Goal: Manage account settings

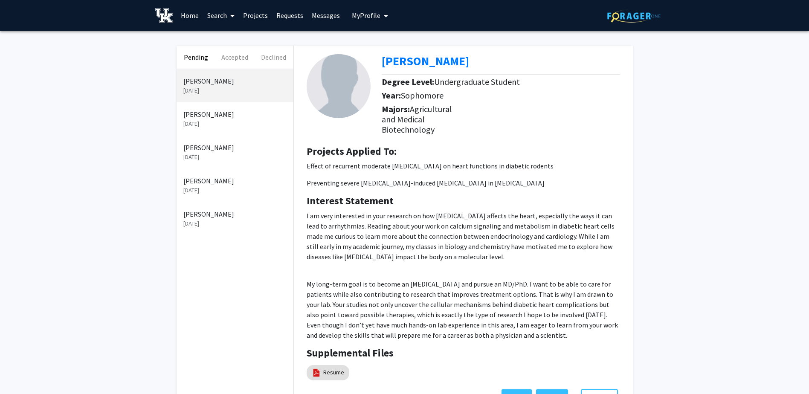
click at [361, 18] on span "My Profile" at bounding box center [366, 15] width 29 height 9
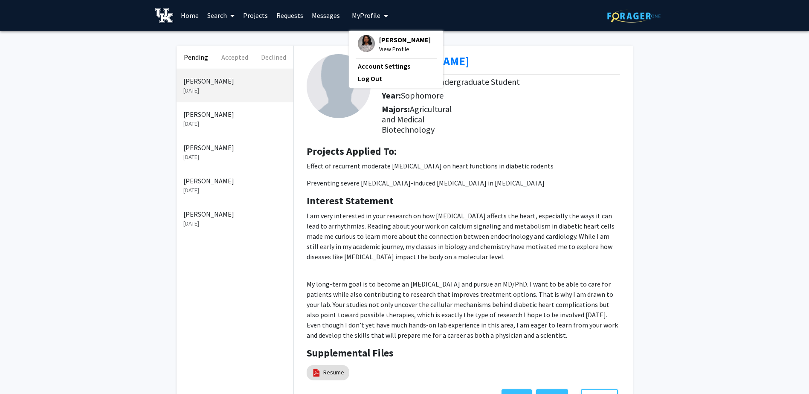
click at [397, 54] on span "View Profile" at bounding box center [405, 48] width 52 height 9
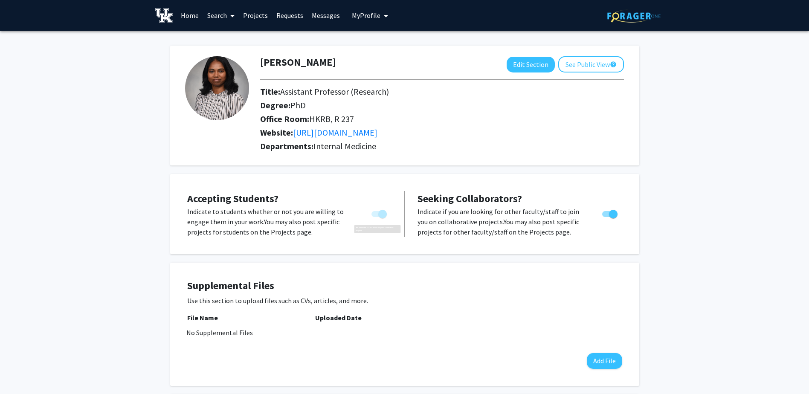
click at [374, 216] on span "You cannot turn this off while you have active projects." at bounding box center [378, 214] width 15 height 6
click at [378, 214] on span "You cannot turn this off while you have active projects." at bounding box center [382, 214] width 9 height 9
drag, startPoint x: 383, startPoint y: 214, endPoint x: 339, endPoint y: 210, distance: 44.5
click at [339, 210] on div "Indicate to students whether or not you are willing to engage them in your work…" at bounding box center [289, 221] width 217 height 31
click at [539, 56] on div "[PERSON_NAME] Edit Section See Public View help Title: Assistant Professor (Res…" at bounding box center [404, 106] width 469 height 120
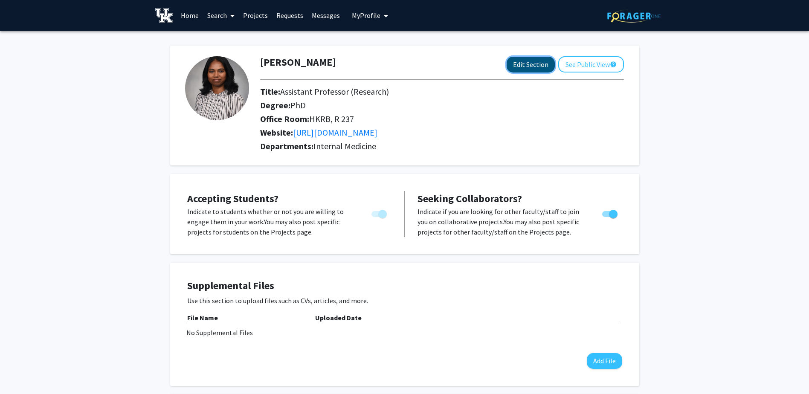
click at [534, 64] on button "Edit Section" at bounding box center [531, 65] width 48 height 16
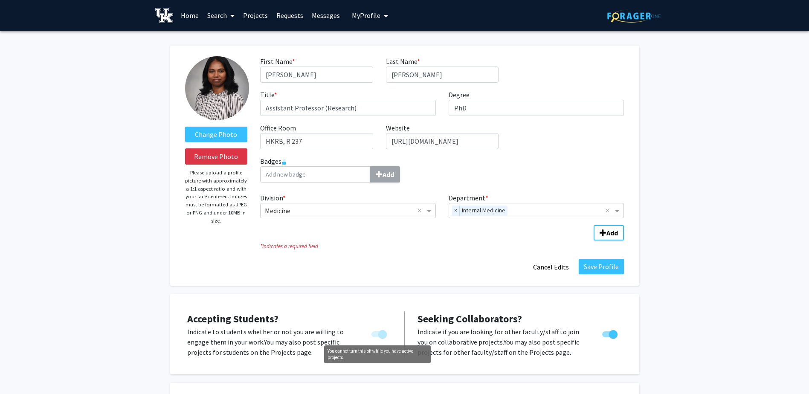
click at [377, 337] on span "You cannot turn this off while you have active projects." at bounding box center [378, 334] width 15 height 6
click at [374, 336] on span "You cannot turn this off while you have active projects." at bounding box center [378, 334] width 15 height 6
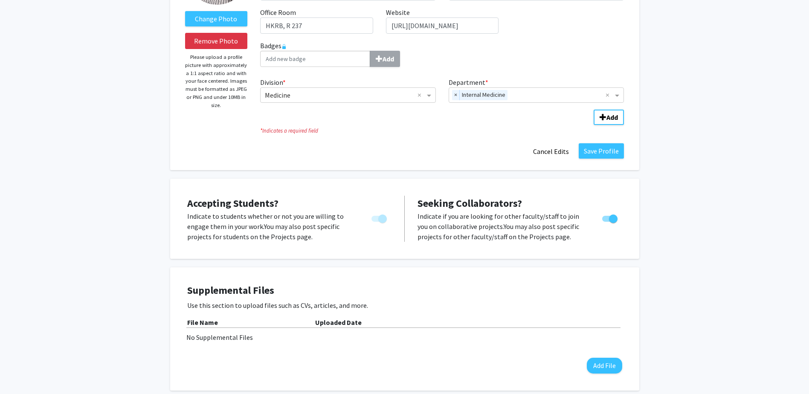
scroll to position [128, 0]
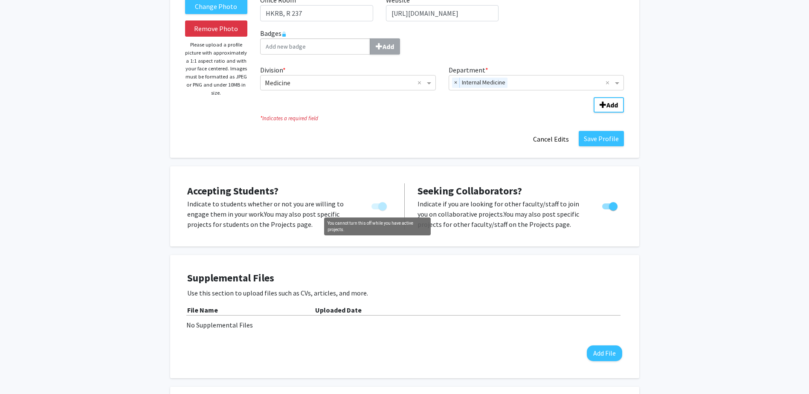
drag, startPoint x: 384, startPoint y: 205, endPoint x: 369, endPoint y: 205, distance: 14.5
click at [369, 205] on label "You cannot turn this off while you have active projects." at bounding box center [377, 206] width 19 height 10
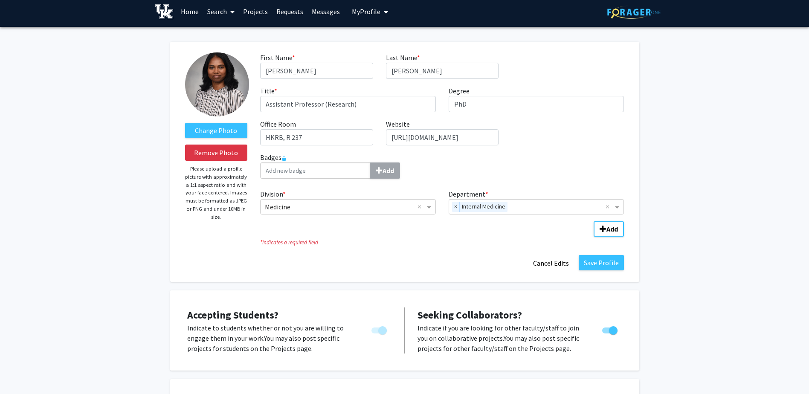
scroll to position [0, 0]
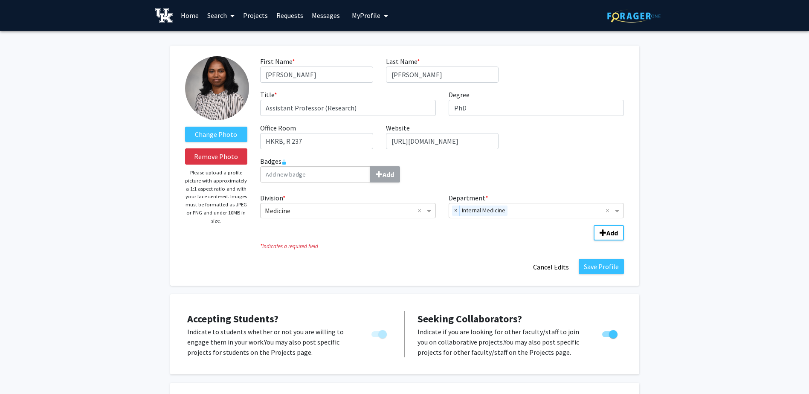
click at [259, 14] on link "Projects" at bounding box center [255, 15] width 33 height 30
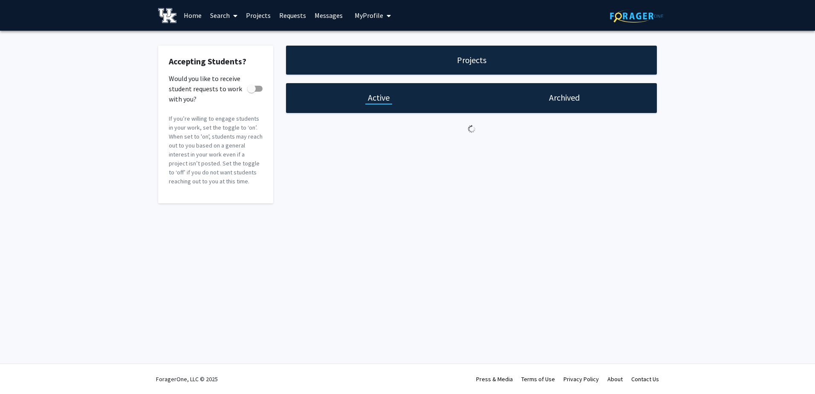
checkbox input "true"
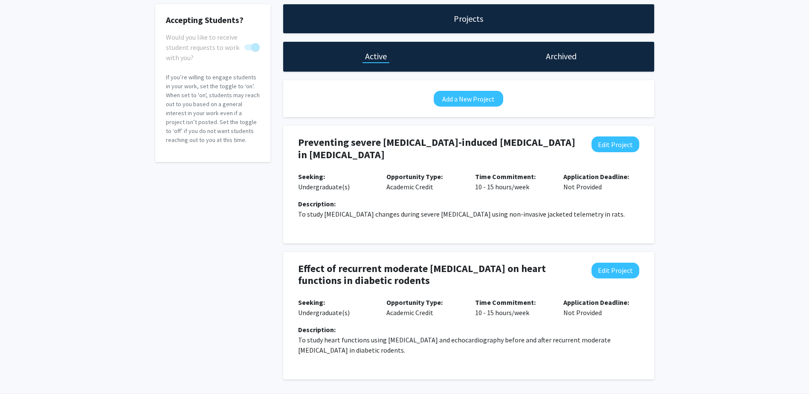
scroll to position [72, 0]
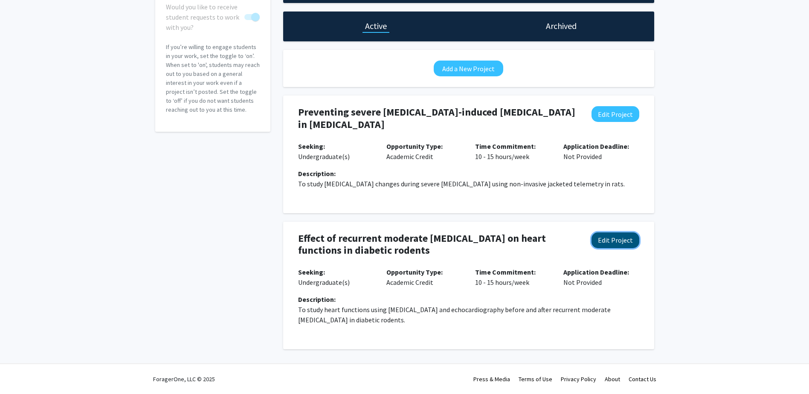
click at [615, 238] on button "Edit Project" at bounding box center [616, 240] width 48 height 16
select select "10 - 15"
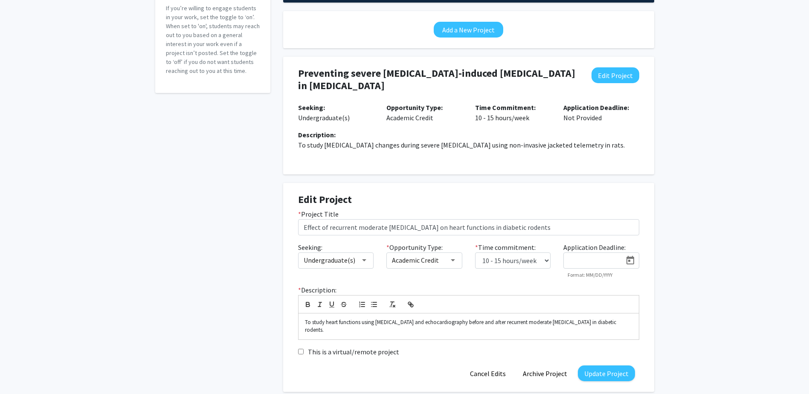
scroll to position [114, 0]
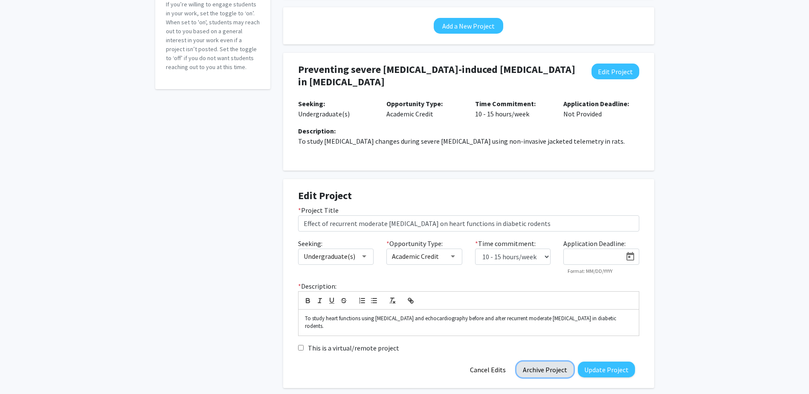
click at [530, 363] on button "Archive Project" at bounding box center [544, 370] width 57 height 16
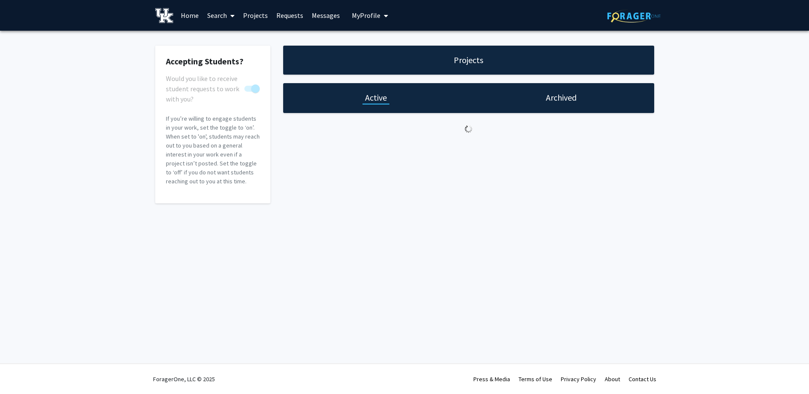
scroll to position [0, 0]
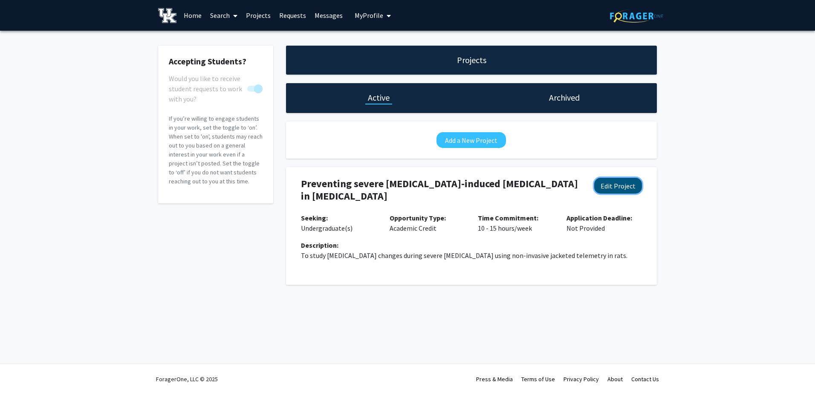
click at [615, 187] on button "Edit Project" at bounding box center [618, 186] width 48 height 16
select select "10 - 15"
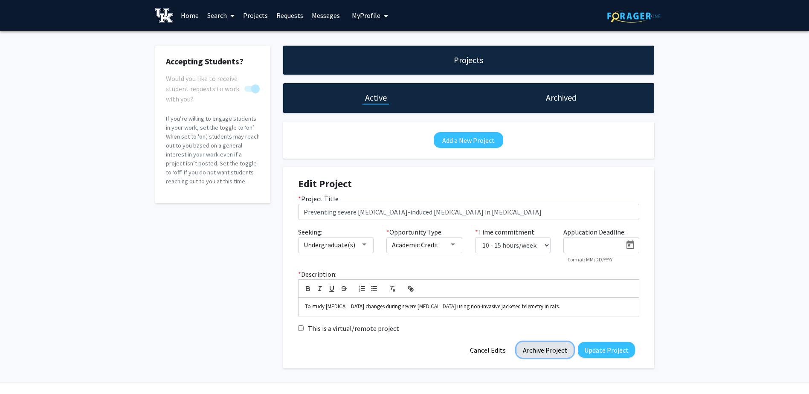
click at [542, 349] on button "Archive Project" at bounding box center [544, 350] width 57 height 16
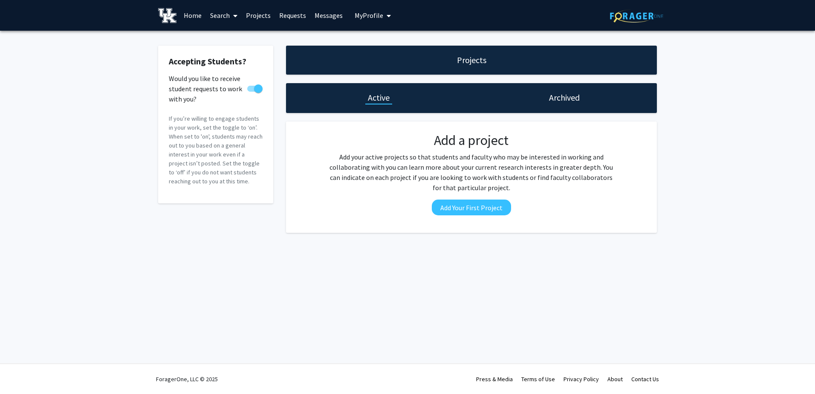
click at [194, 17] on link "Home" at bounding box center [193, 15] width 26 height 30
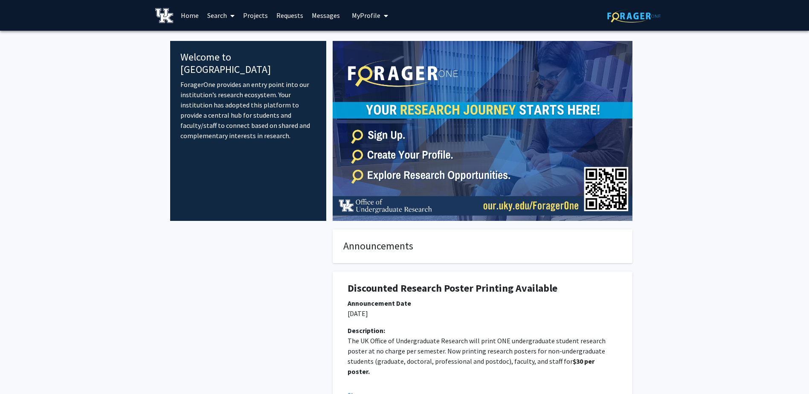
click at [357, 17] on span "My Profile" at bounding box center [366, 15] width 29 height 9
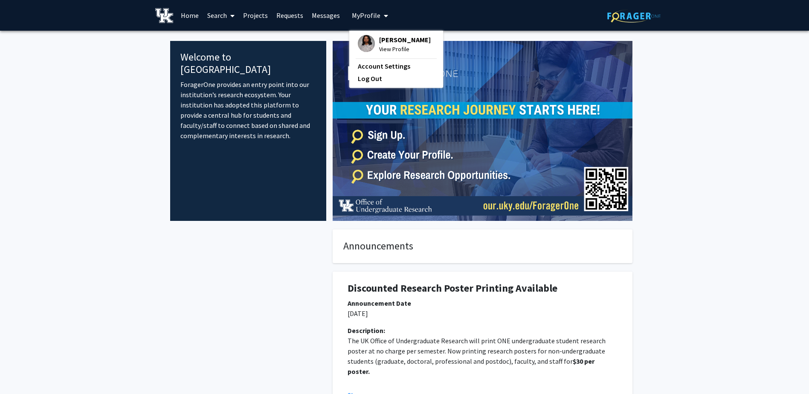
click at [394, 44] on span "[PERSON_NAME]" at bounding box center [405, 39] width 52 height 9
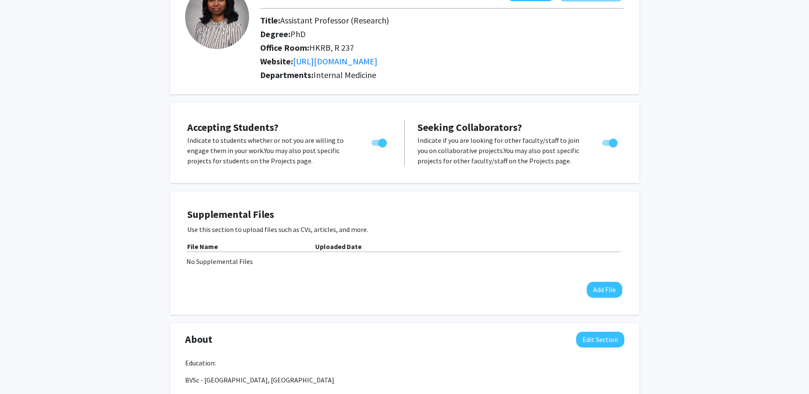
scroll to position [43, 0]
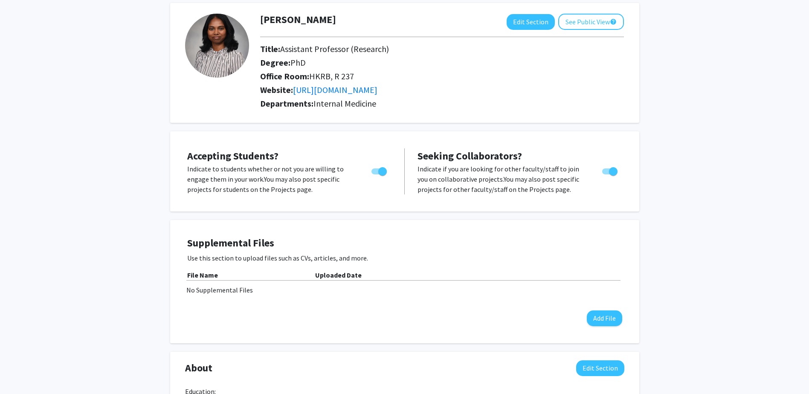
click at [376, 171] on span "Toggle" at bounding box center [378, 171] width 15 height 6
click at [376, 174] on input "Would you like to permit student requests?" at bounding box center [375, 174] width 0 height 0
checkbox input "false"
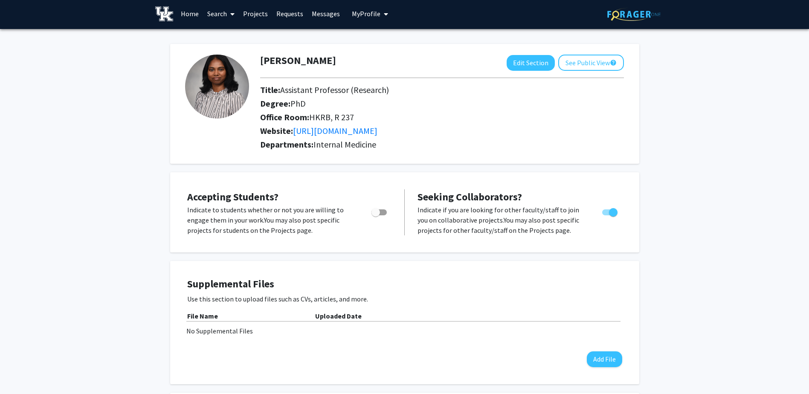
scroll to position [0, 0]
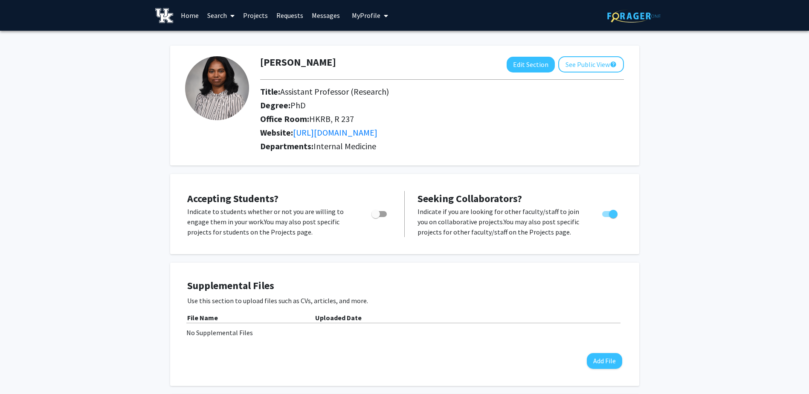
click at [386, 16] on icon "My profile dropdown to access profile and logout" at bounding box center [386, 15] width 4 height 7
click at [362, 84] on link "Log Out" at bounding box center [396, 78] width 77 height 10
